Goal: Task Accomplishment & Management: Complete application form

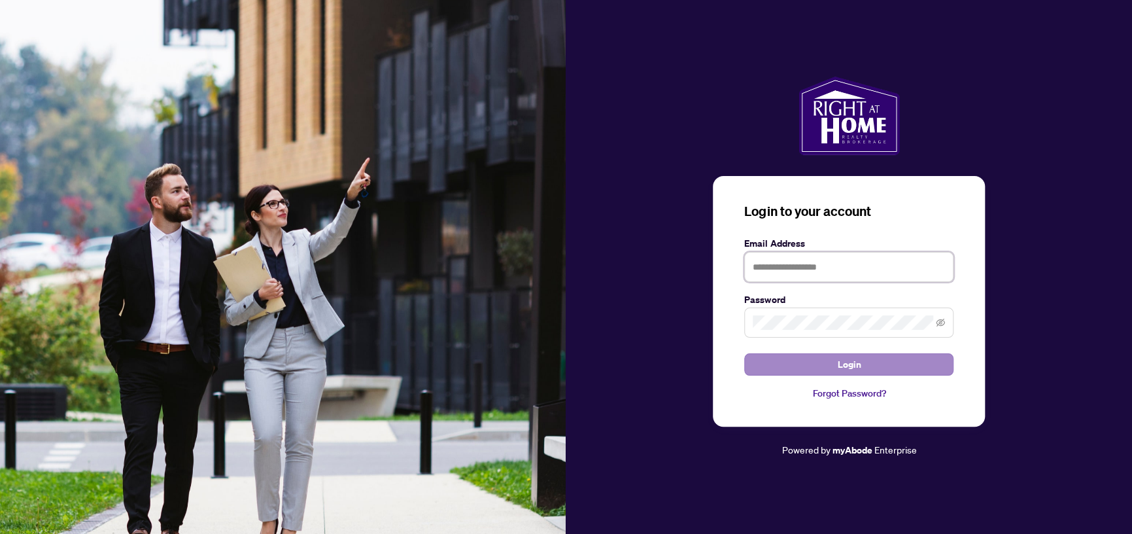
type input "**********"
click at [823, 363] on button "Login" at bounding box center [848, 364] width 209 height 22
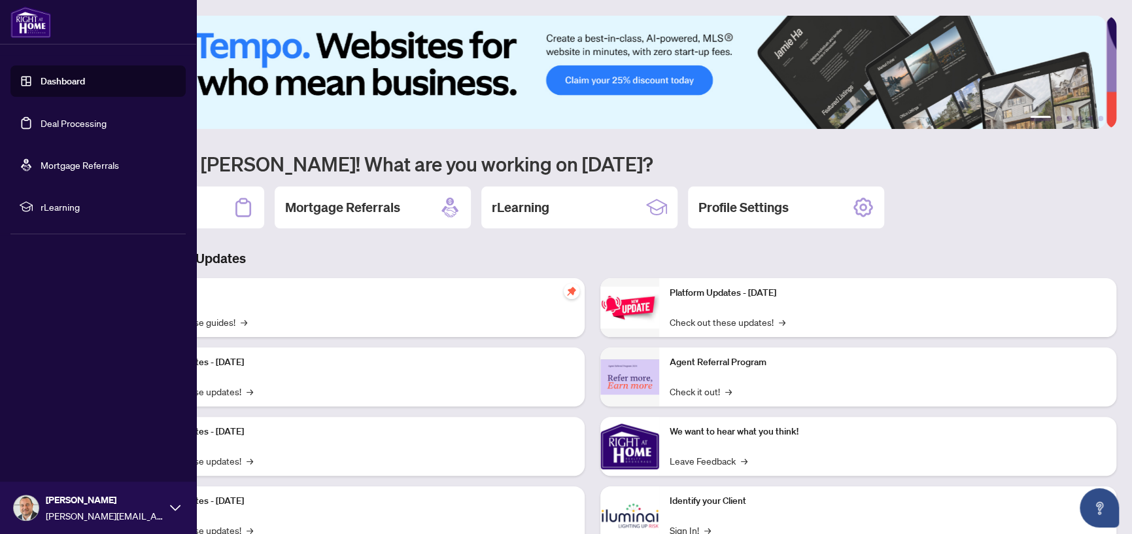
click at [63, 122] on link "Deal Processing" at bounding box center [74, 123] width 66 height 12
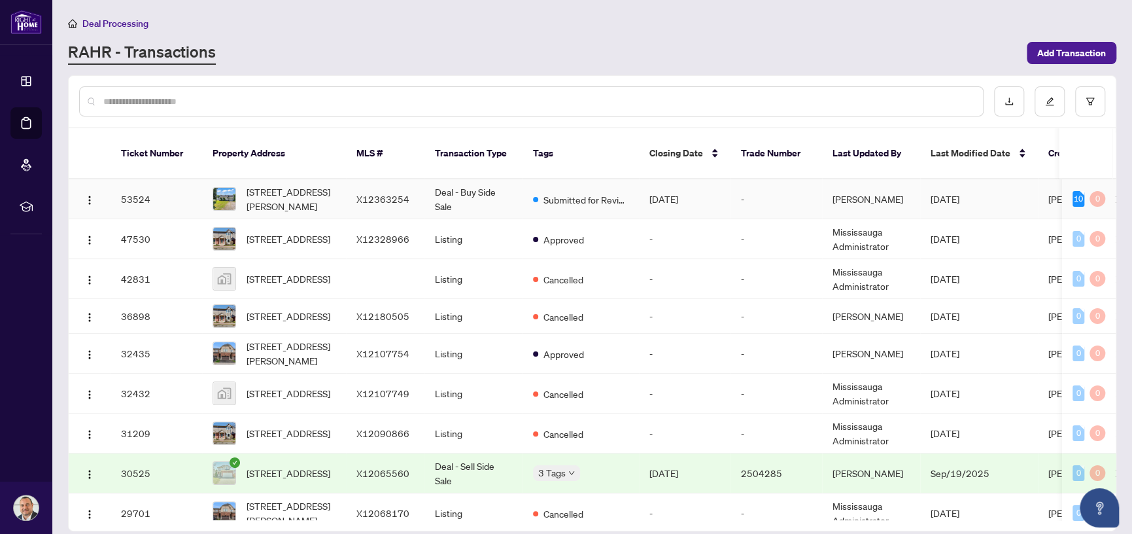
click at [379, 179] on td "X12363254" at bounding box center [385, 199] width 78 height 40
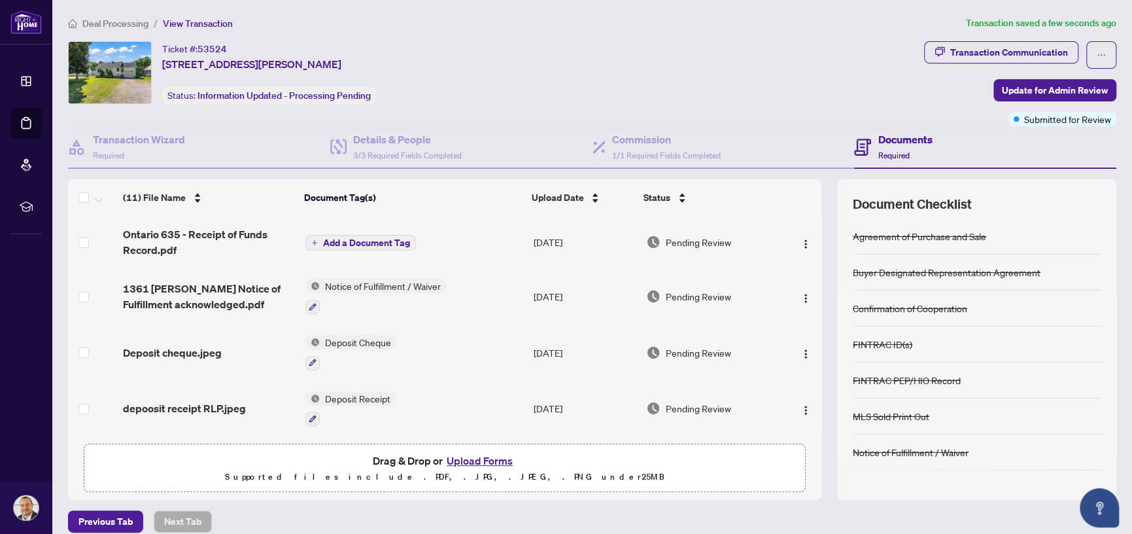
click at [347, 239] on span "Add a Document Tag" at bounding box center [366, 242] width 87 height 9
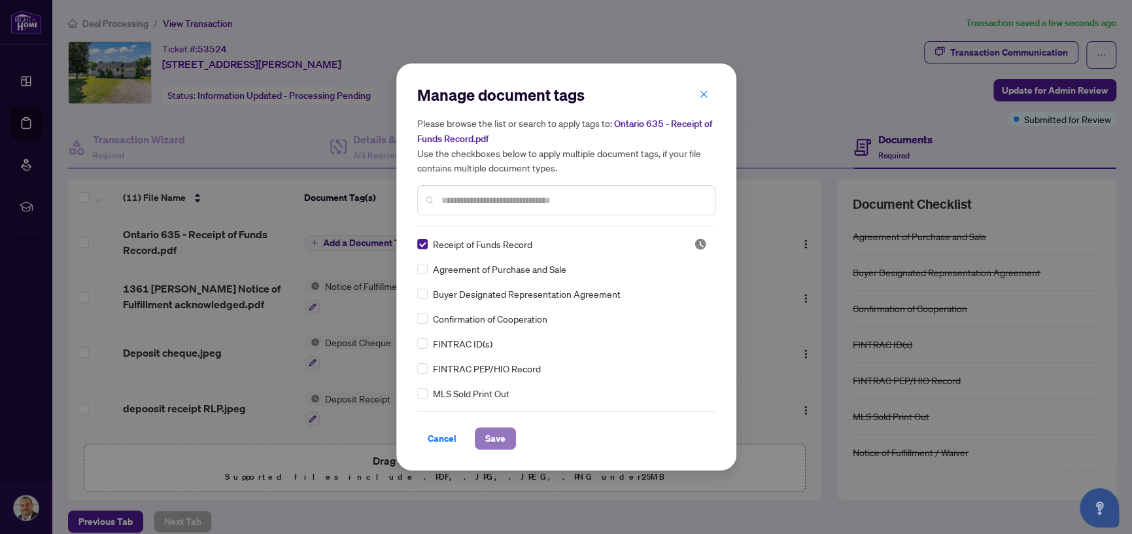
click at [500, 430] on span "Save" at bounding box center [495, 438] width 20 height 21
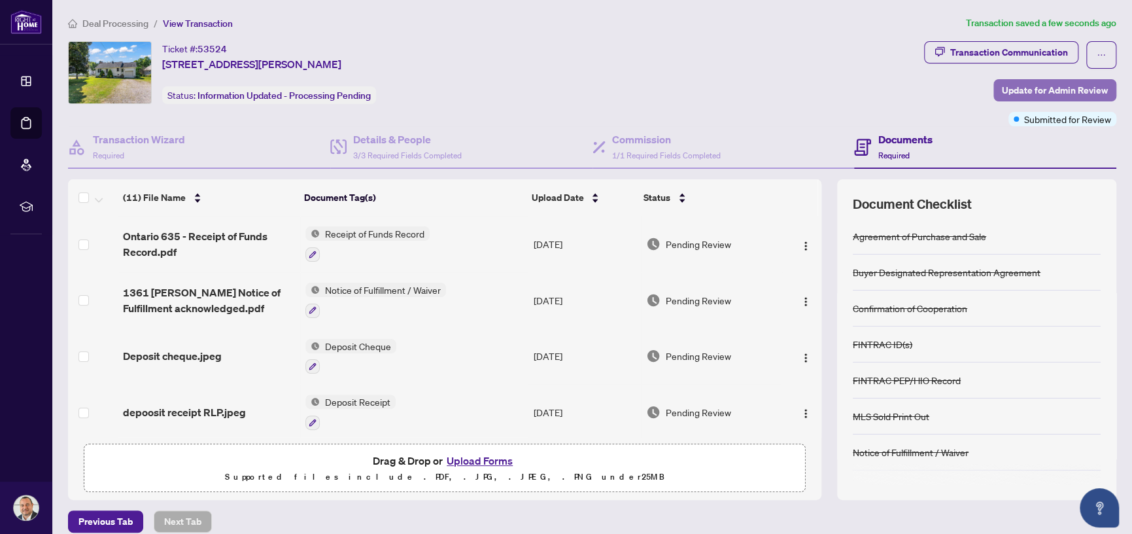
click at [1048, 86] on span "Update for Admin Review" at bounding box center [1055, 90] width 106 height 21
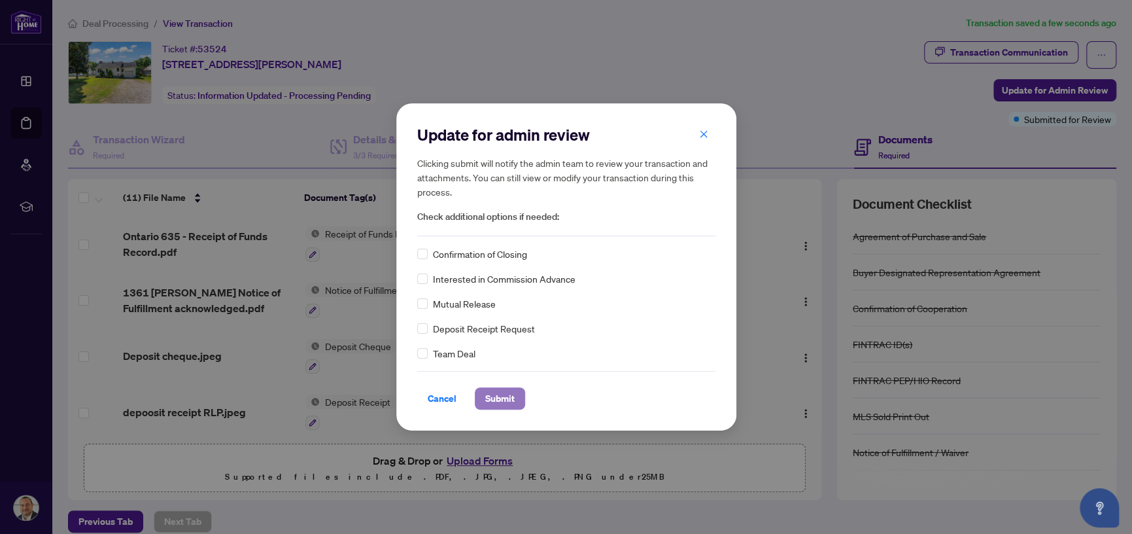
click at [499, 394] on span "Submit" at bounding box center [499, 398] width 29 height 21
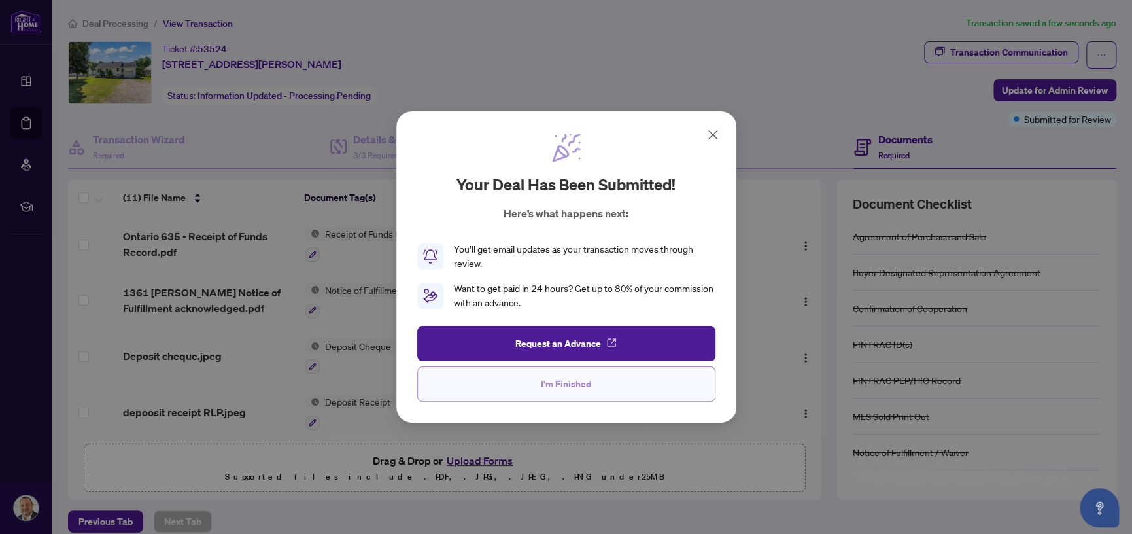
click at [593, 383] on button "I'm Finished" at bounding box center [566, 383] width 298 height 35
